Goal: Find specific page/section: Find specific page/section

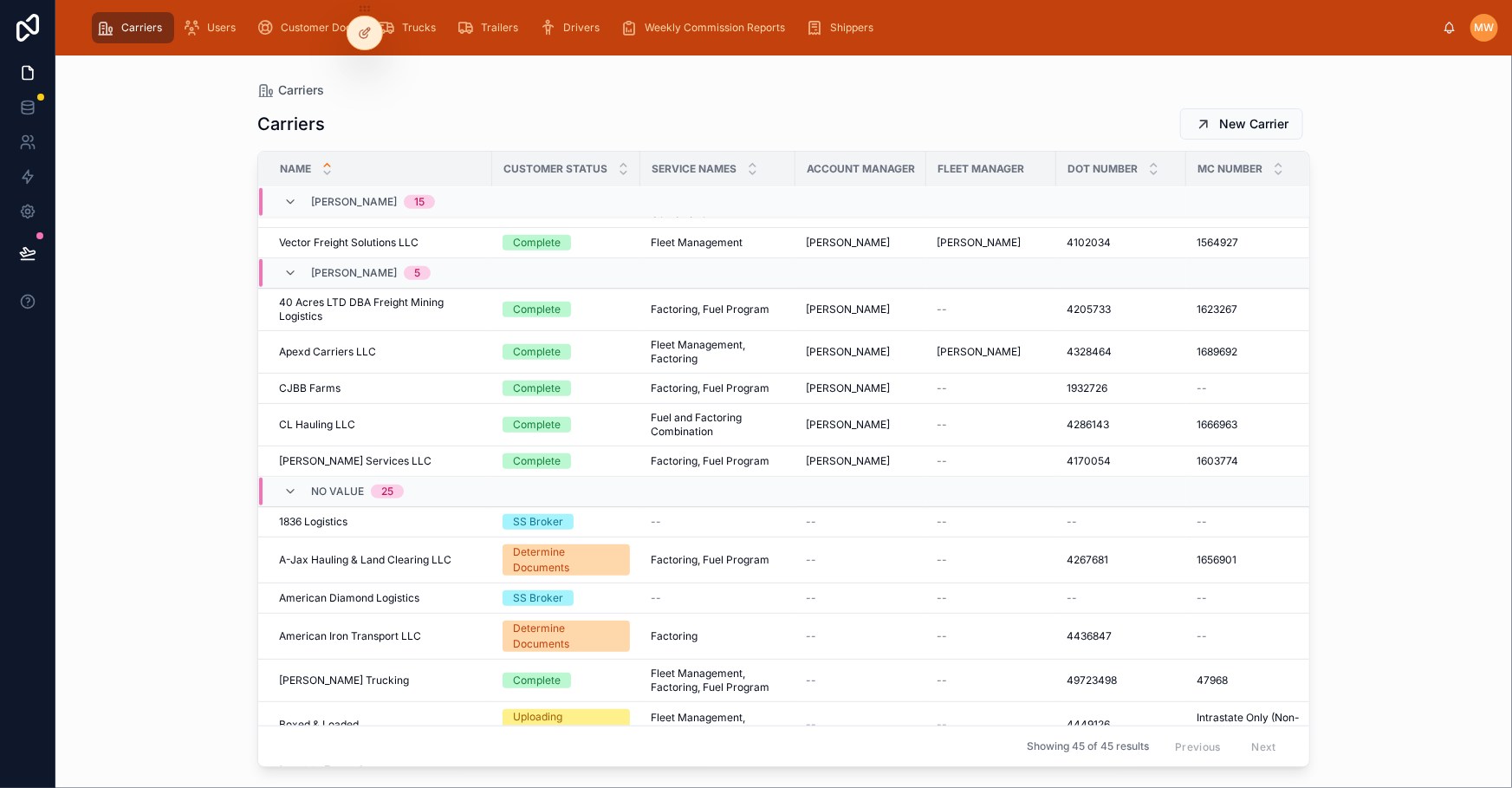
scroll to position [494, 0]
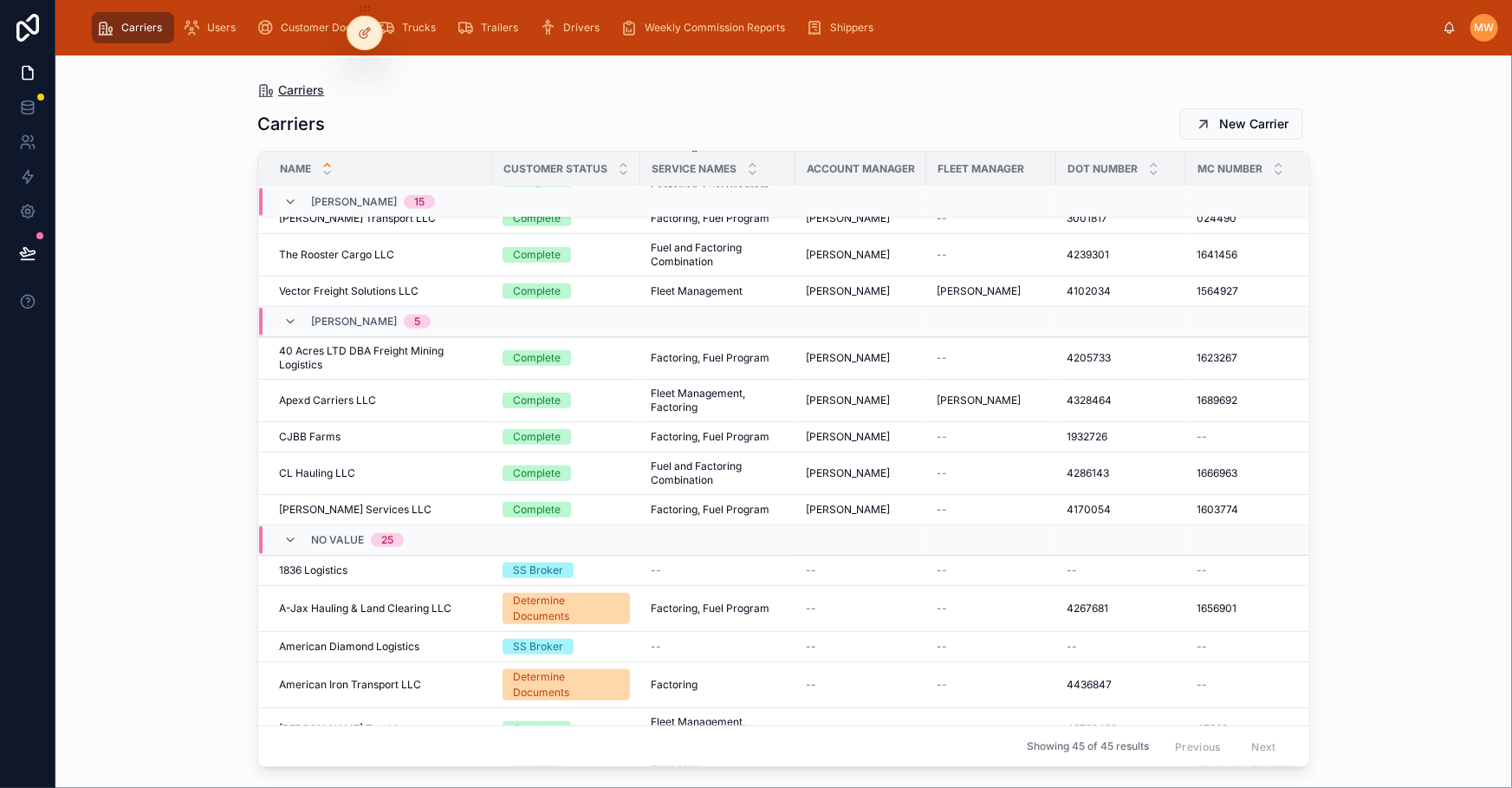
click at [286, 86] on span "Carriers" at bounding box center [301, 90] width 46 height 18
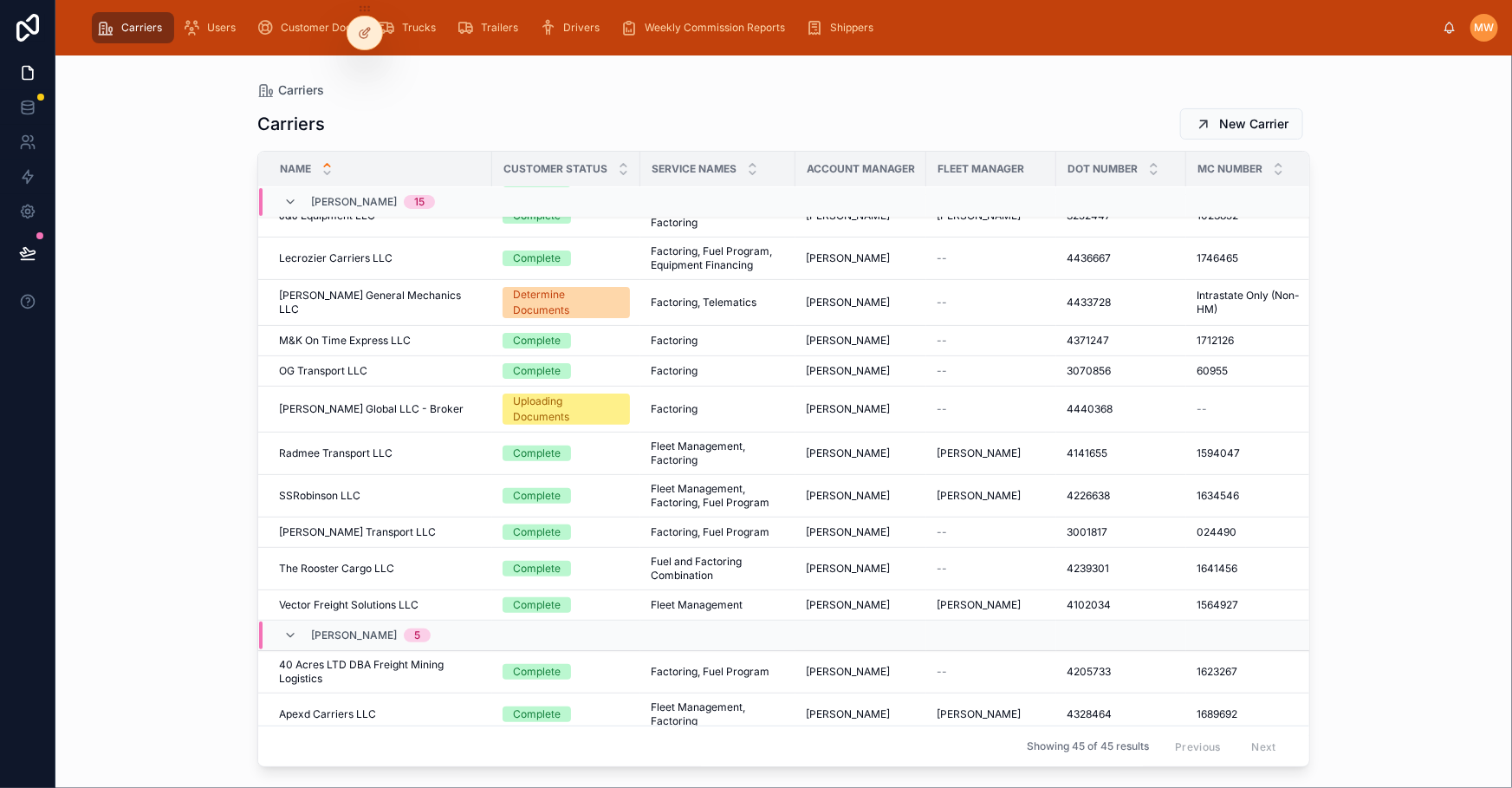
scroll to position [153, 0]
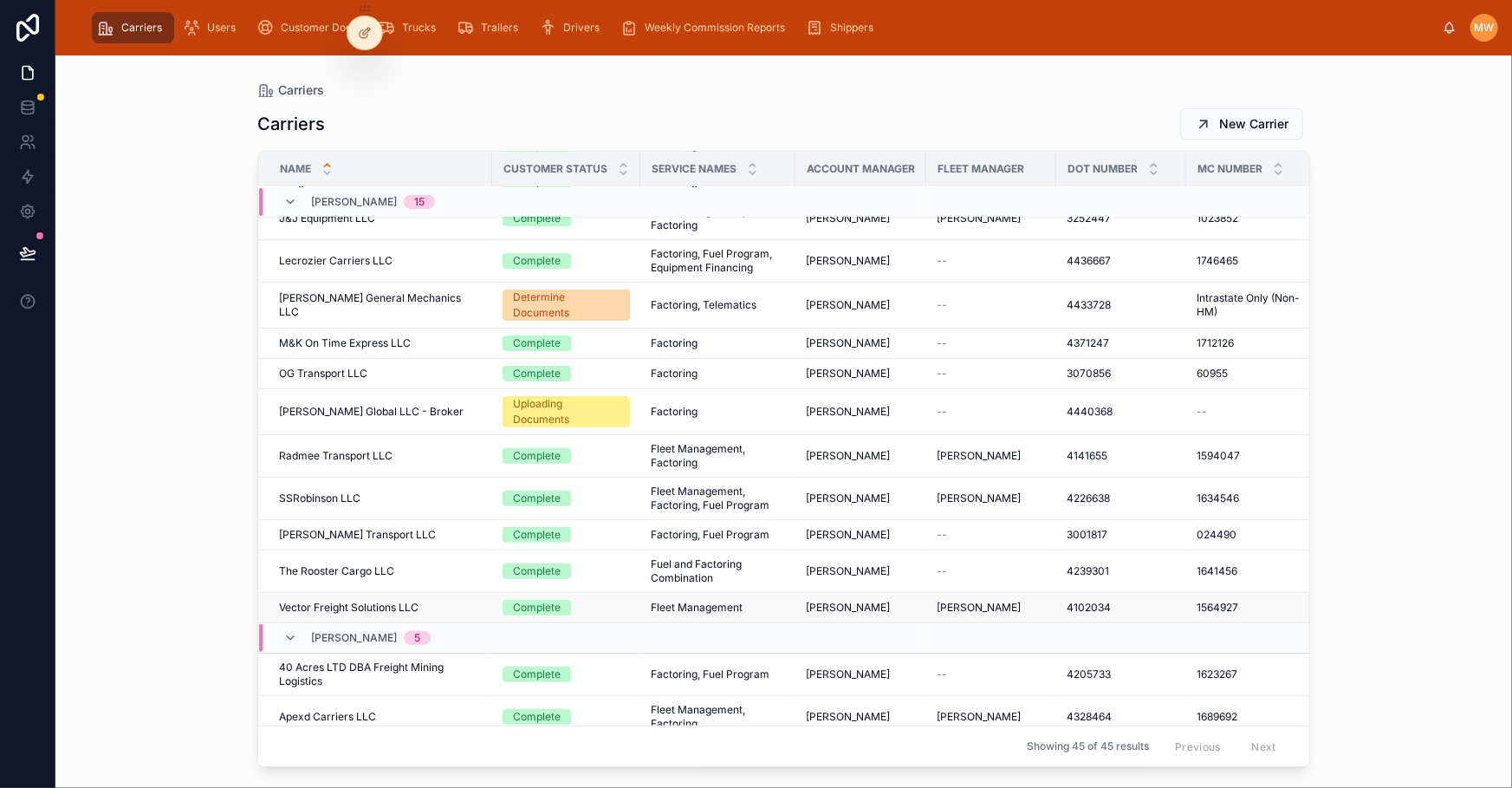
click at [340, 601] on span "Vector Freight Solutions LLC" at bounding box center [349, 608] width 139 height 14
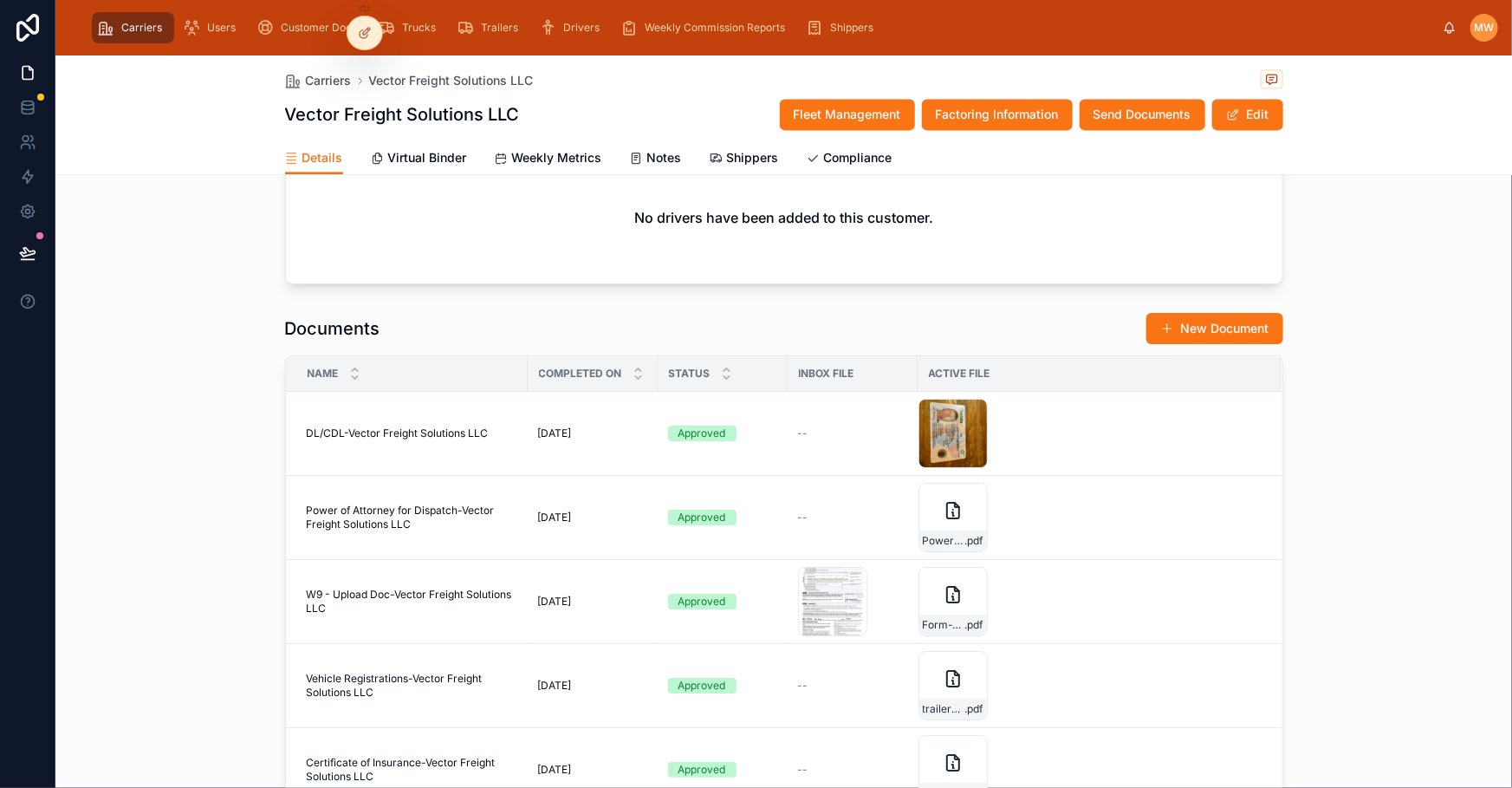
scroll to position [2206, 0]
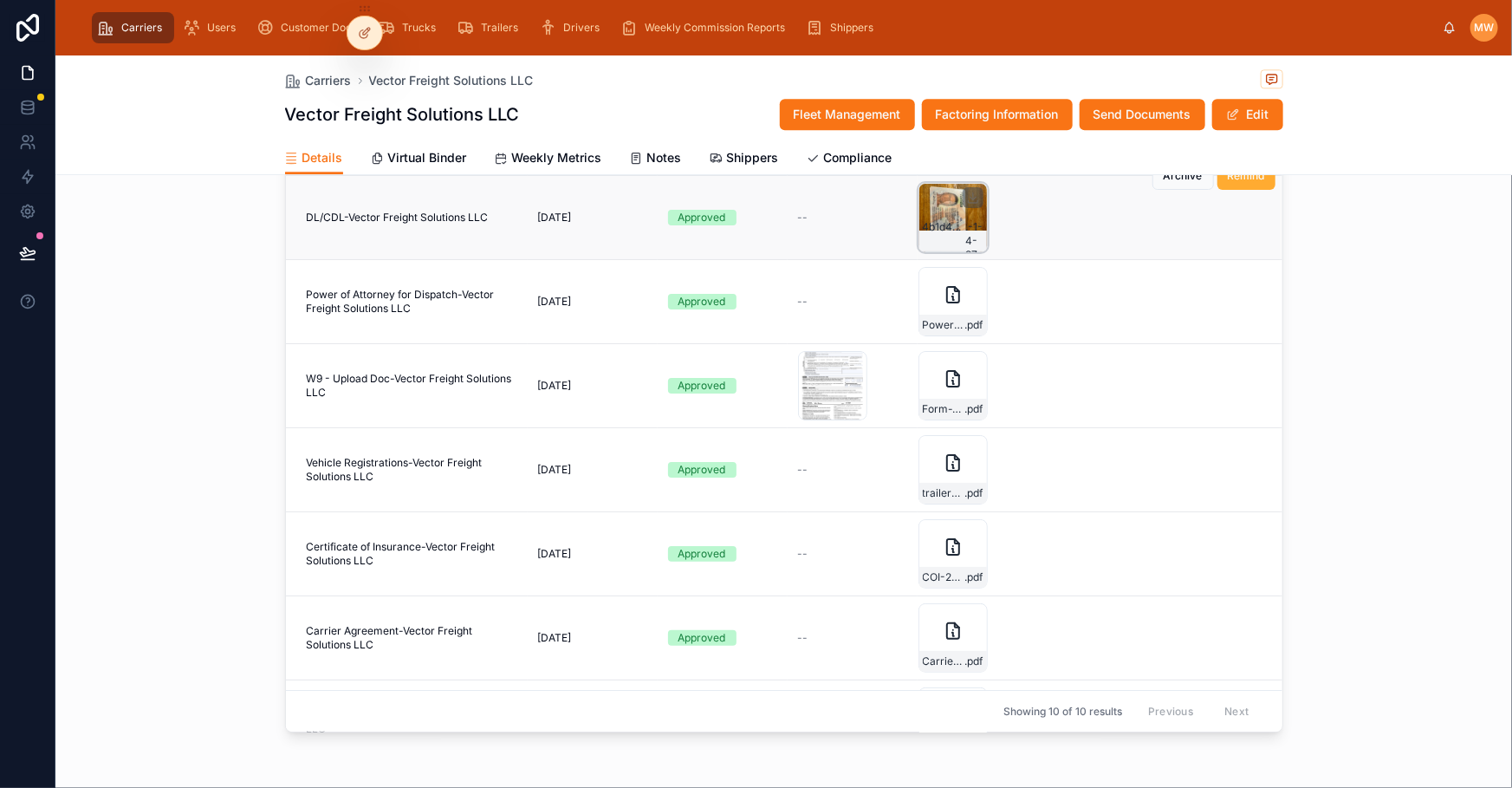
click at [925, 199] on div "4b1d4774-3235-4ef6-9a58-b05629a9f415-CDL-Ellis-Starling-Exp .-1-4-27" at bounding box center [953, 218] width 70 height 70
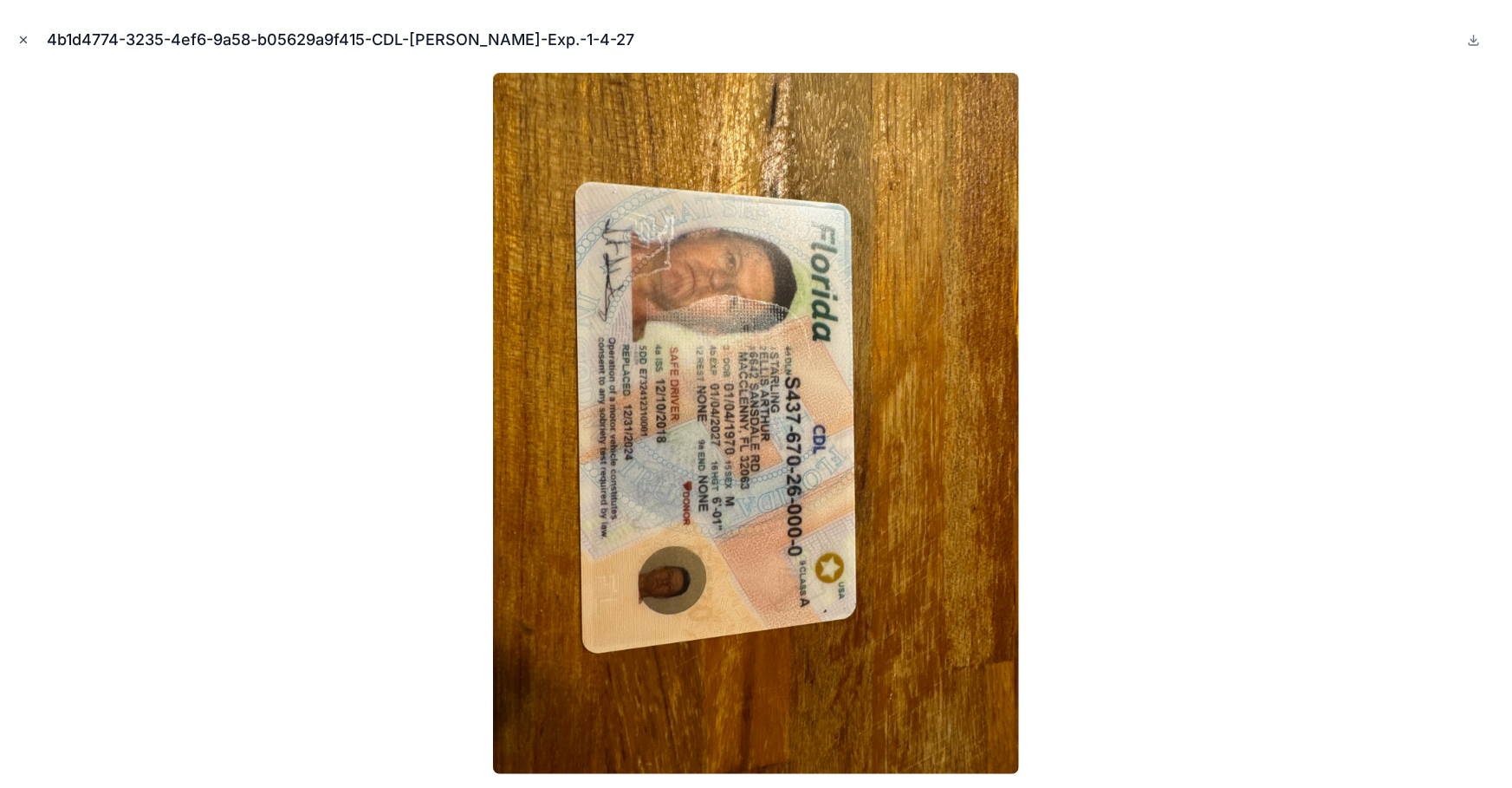
click at [19, 41] on icon "Close modal" at bounding box center [24, 40] width 12 height 12
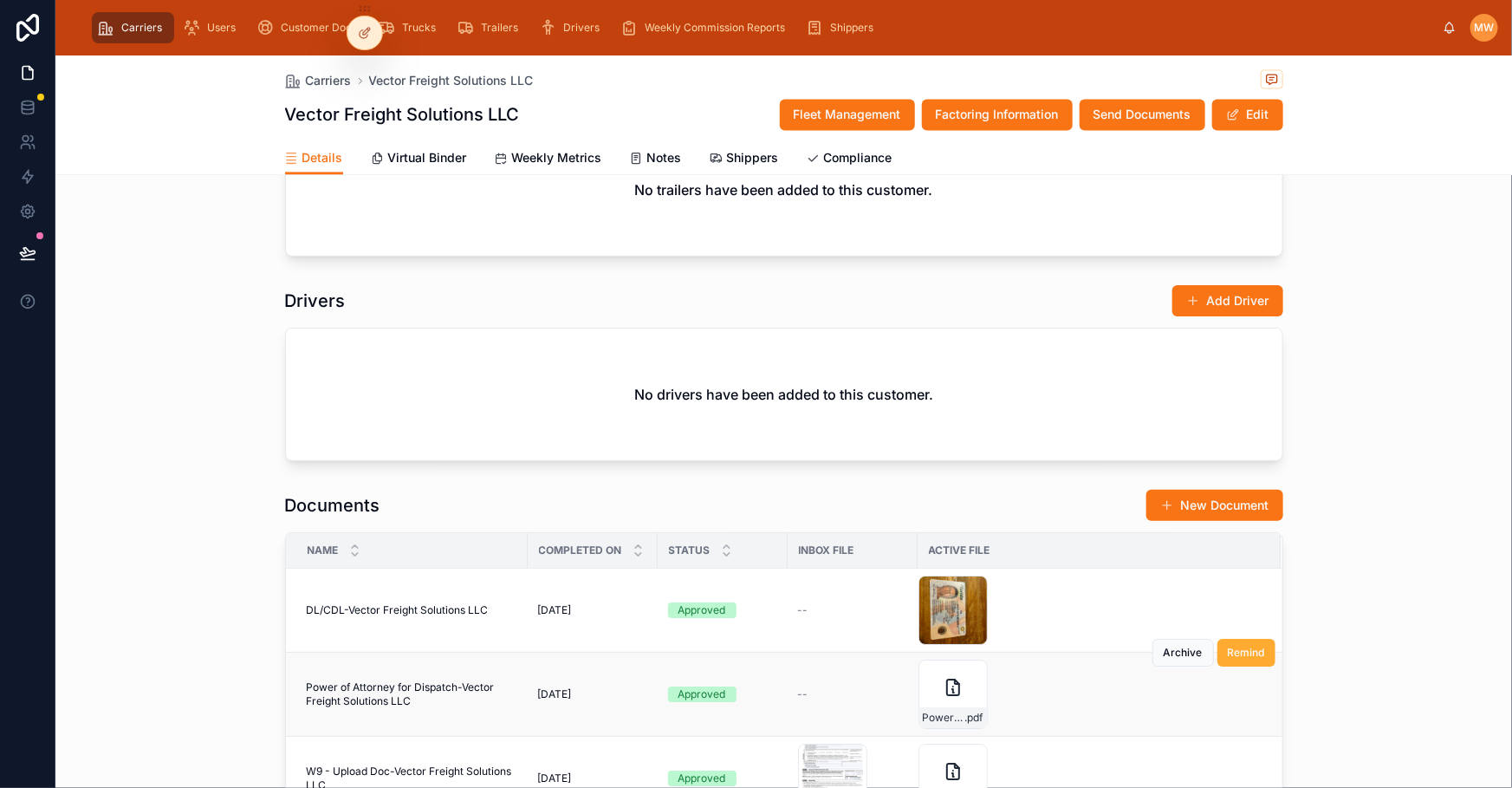
scroll to position [1812, 0]
